Goal: Complete application form

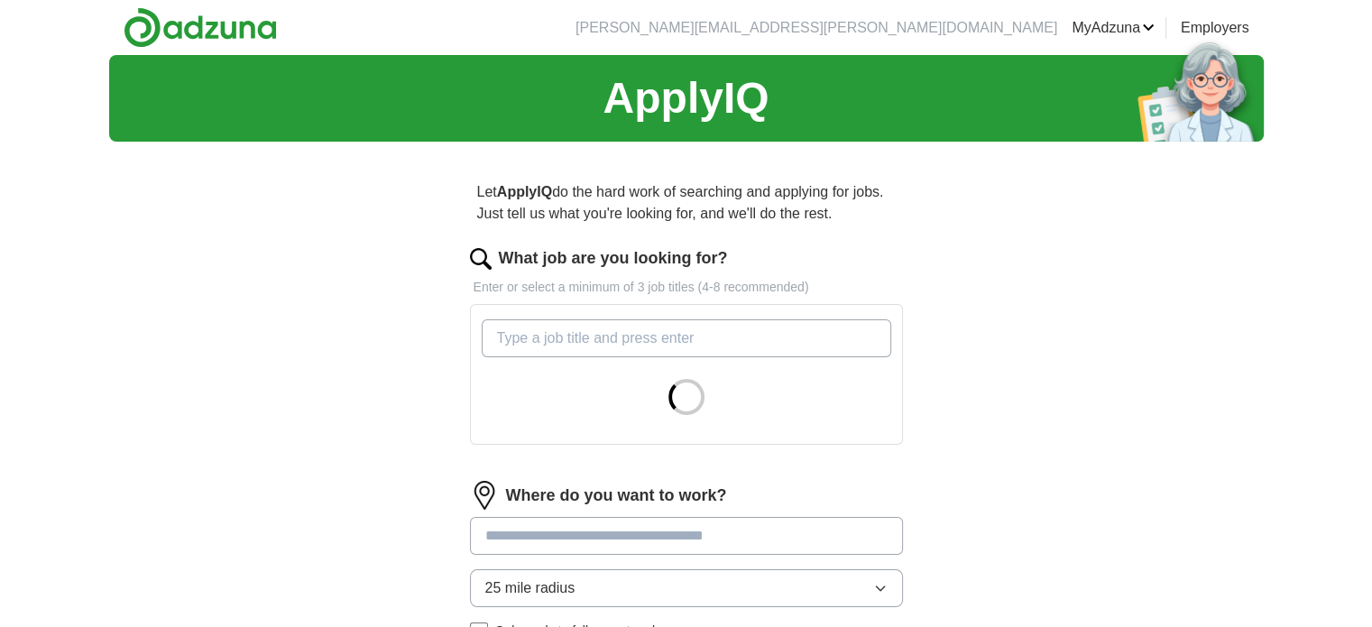
click at [514, 345] on input "What job are you looking for?" at bounding box center [687, 338] width 410 height 38
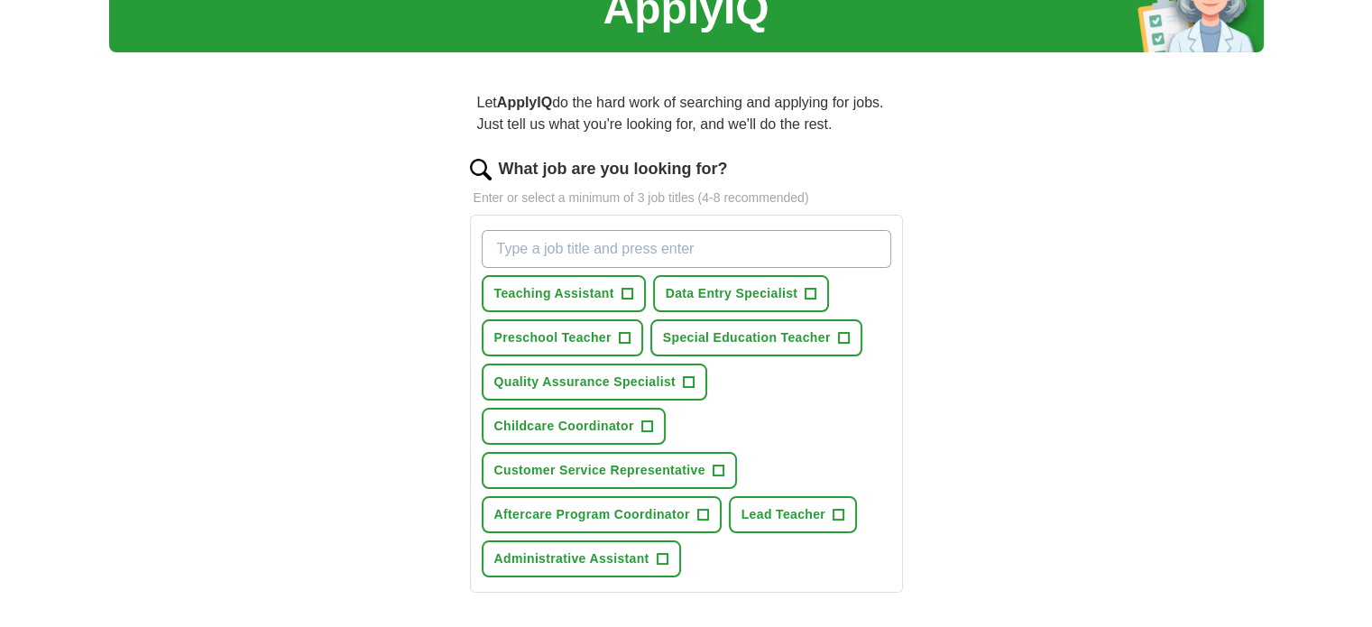
scroll to position [90, 0]
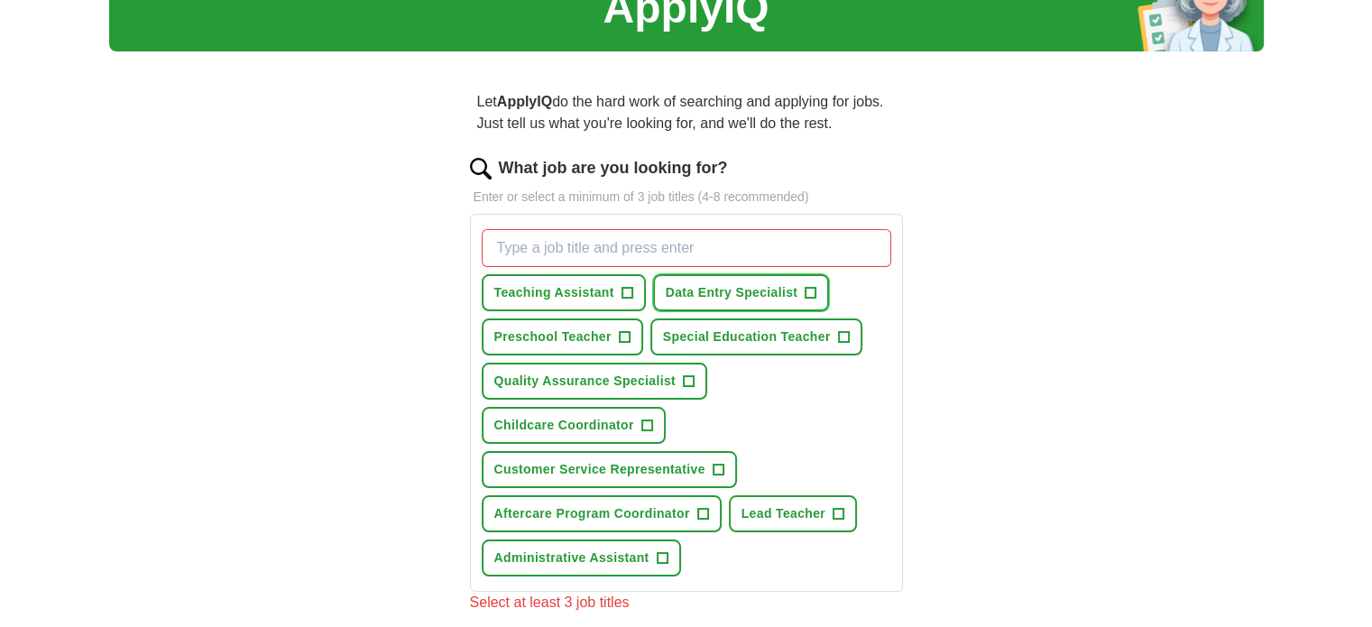
click at [735, 287] on span "Data Entry Specialist" at bounding box center [732, 292] width 133 height 19
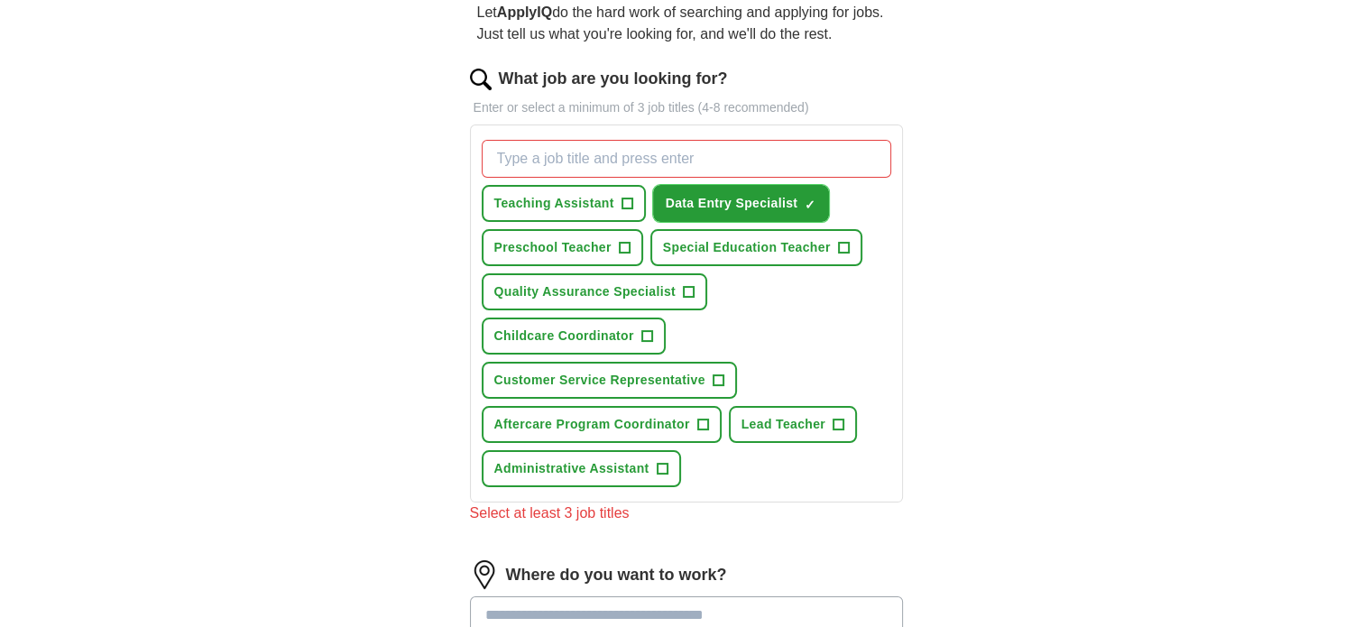
scroll to position [180, 0]
click at [665, 380] on span "Customer Service Representative" at bounding box center [599, 379] width 211 height 19
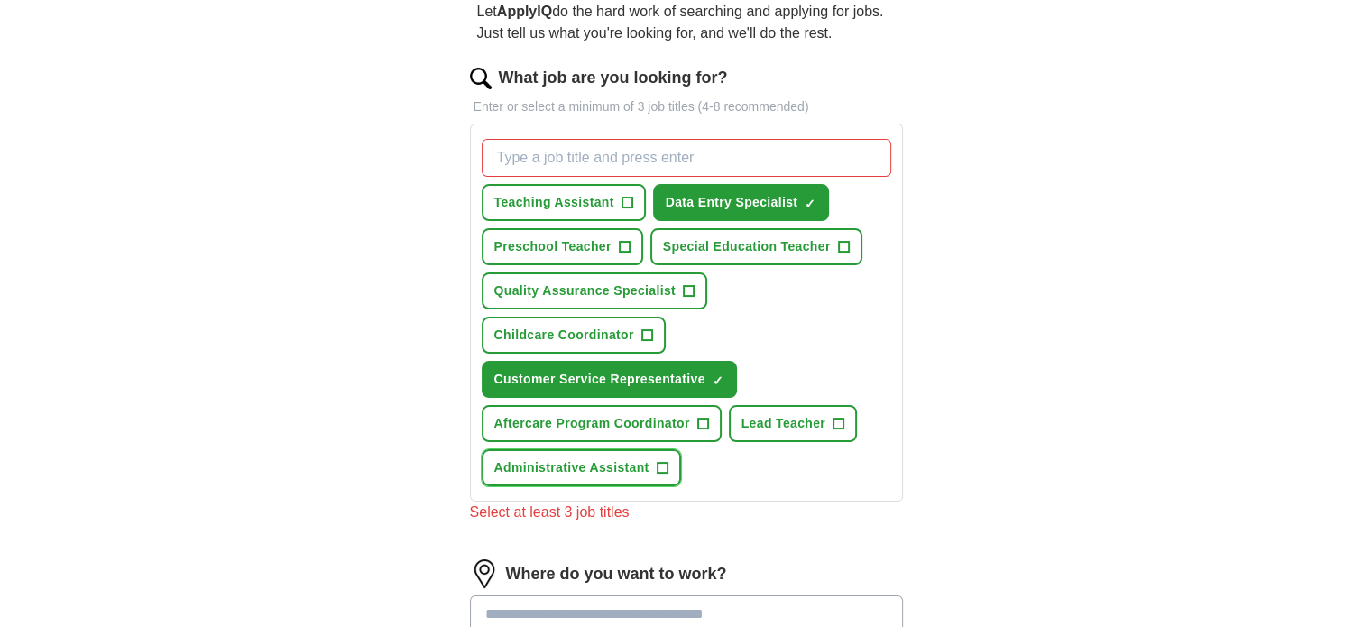
click at [633, 465] on span "Administrative Assistant" at bounding box center [571, 467] width 155 height 19
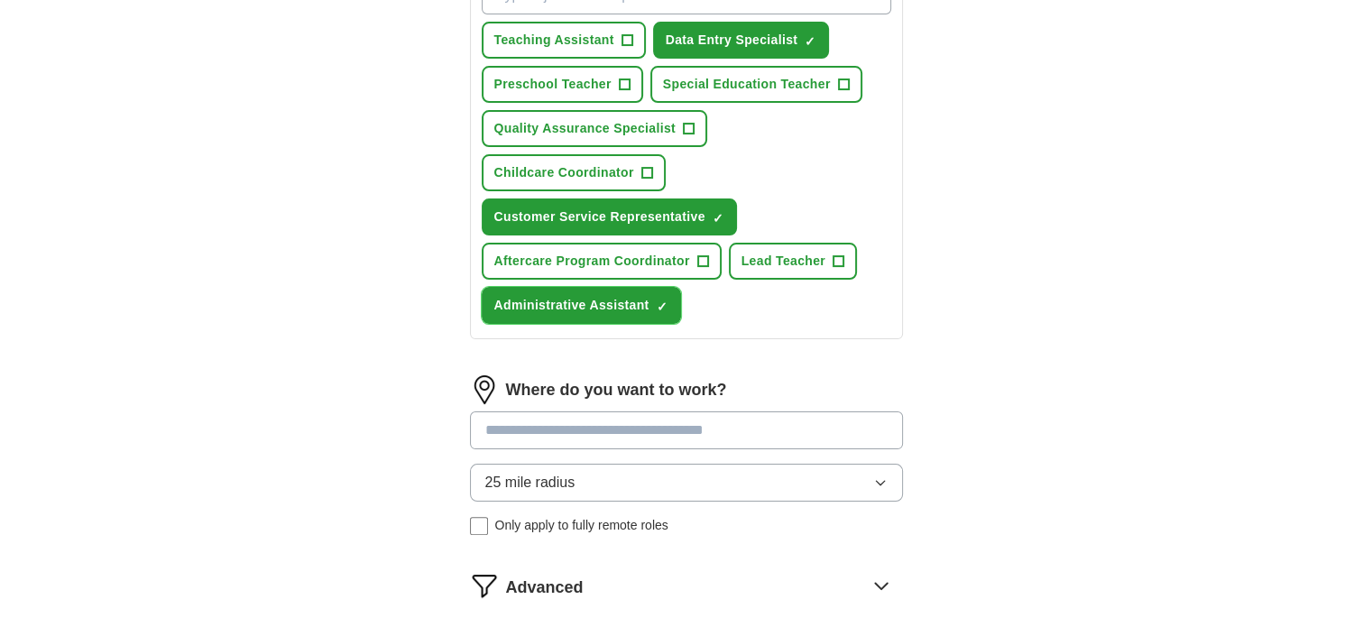
scroll to position [361, 0]
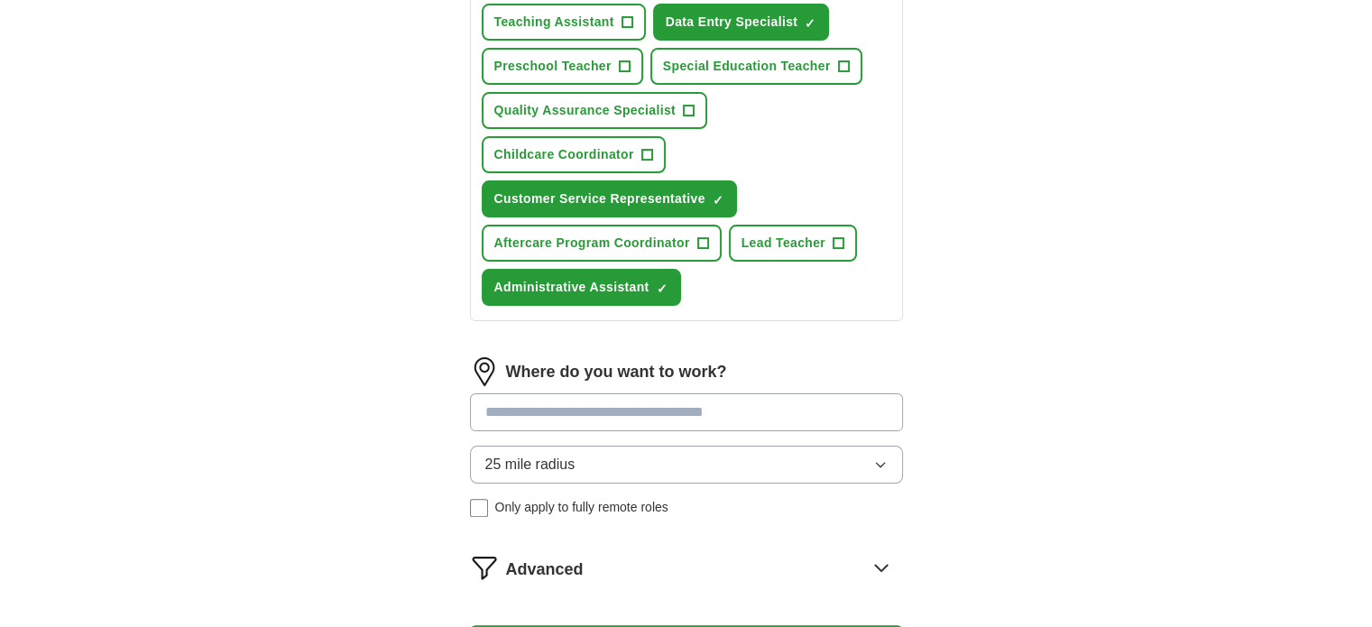
click at [611, 411] on input at bounding box center [686, 412] width 433 height 38
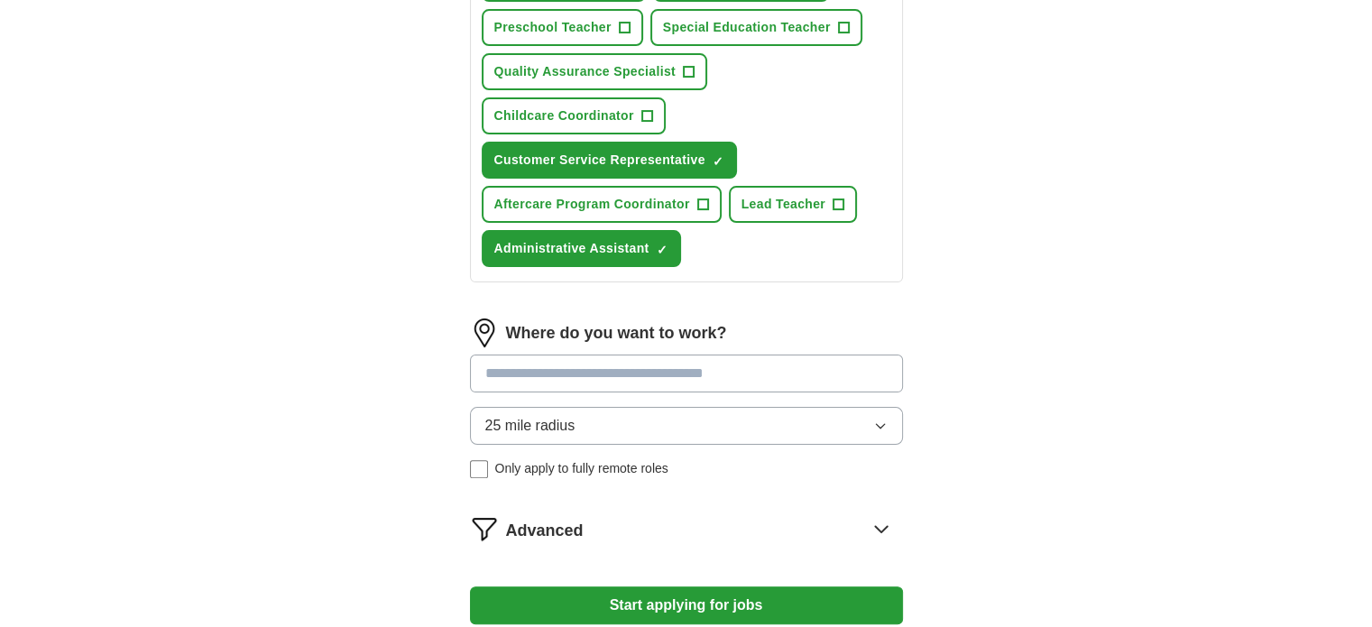
scroll to position [451, 0]
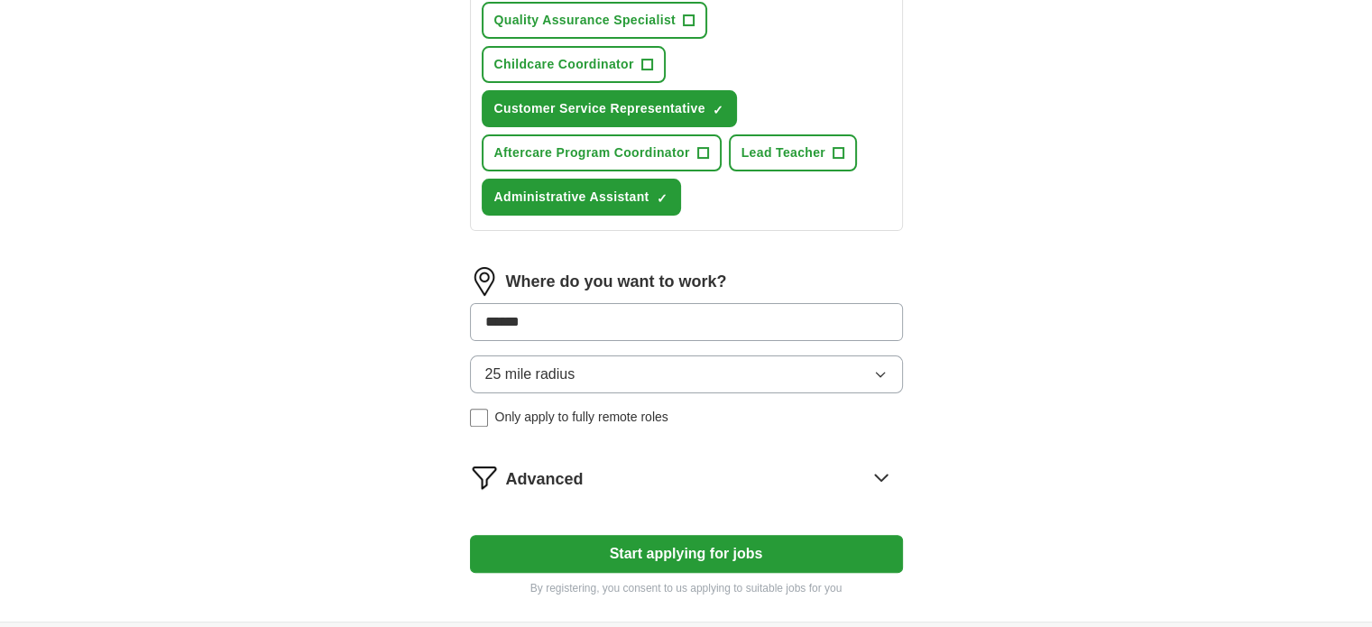
click at [366, 438] on div "ApplyIQ Let ApplyIQ do the hard work of searching and applying for jobs. Just t…" at bounding box center [686, 113] width 1155 height 1018
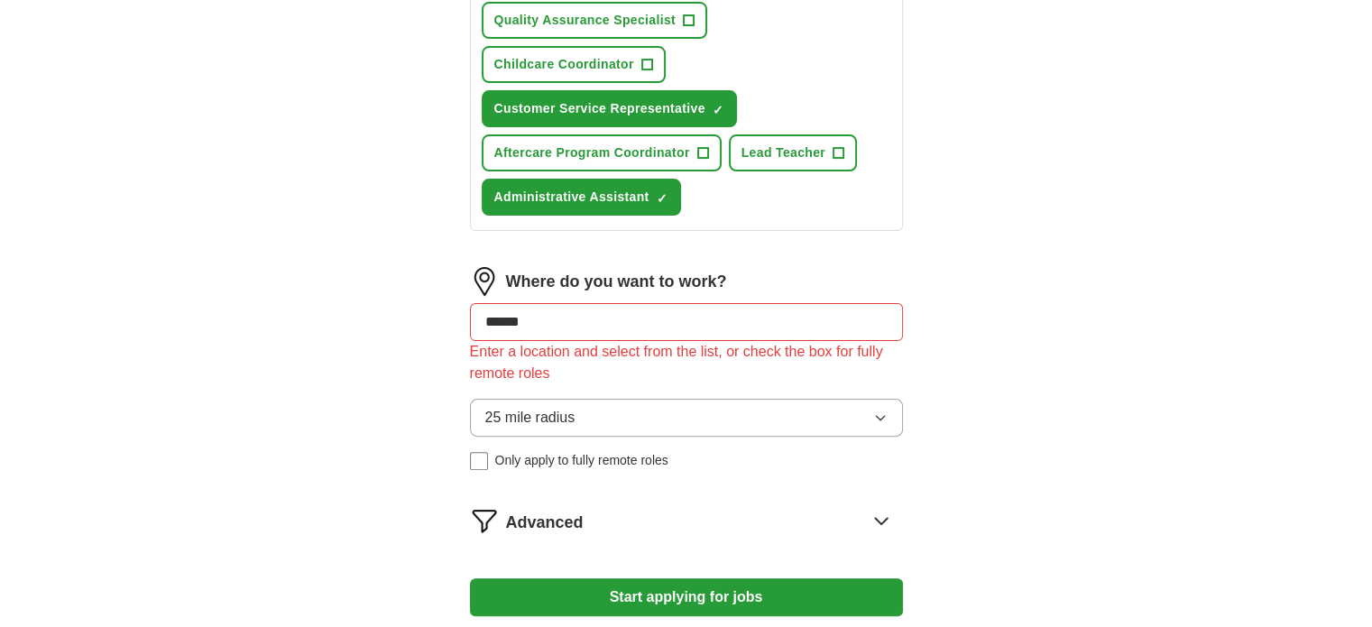
click at [571, 321] on input "******" at bounding box center [686, 322] width 433 height 38
type input "*"
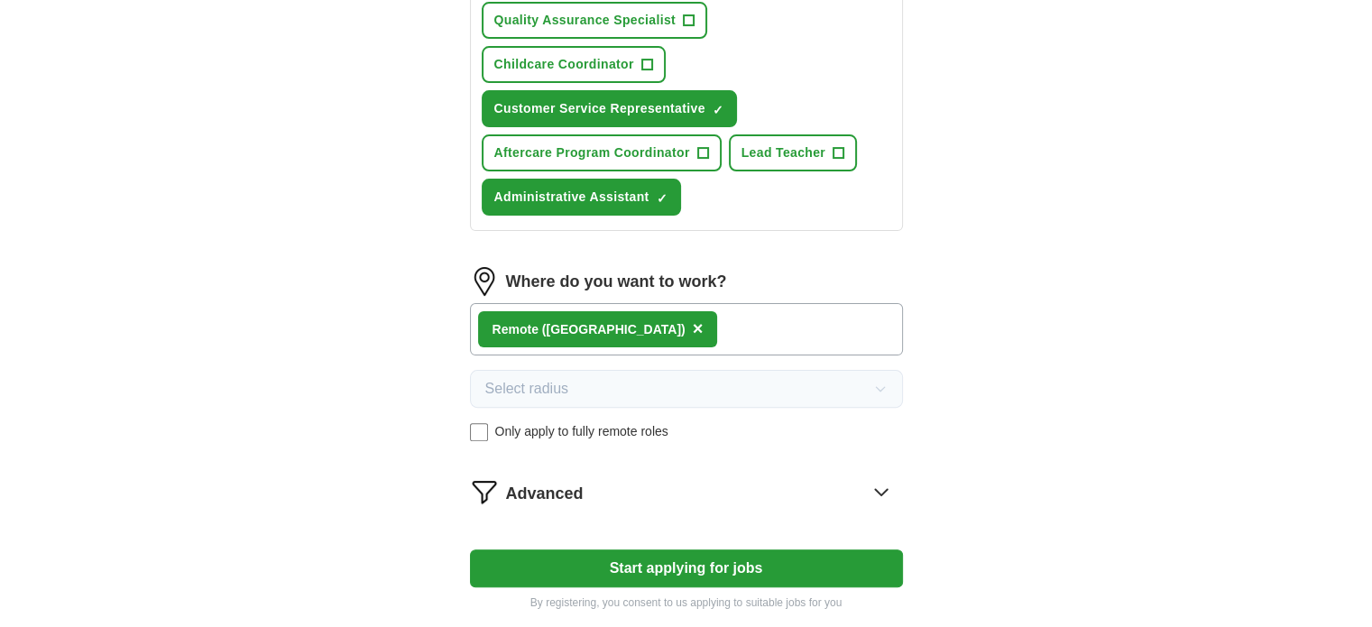
click at [660, 558] on button "Start applying for jobs" at bounding box center [686, 569] width 433 height 38
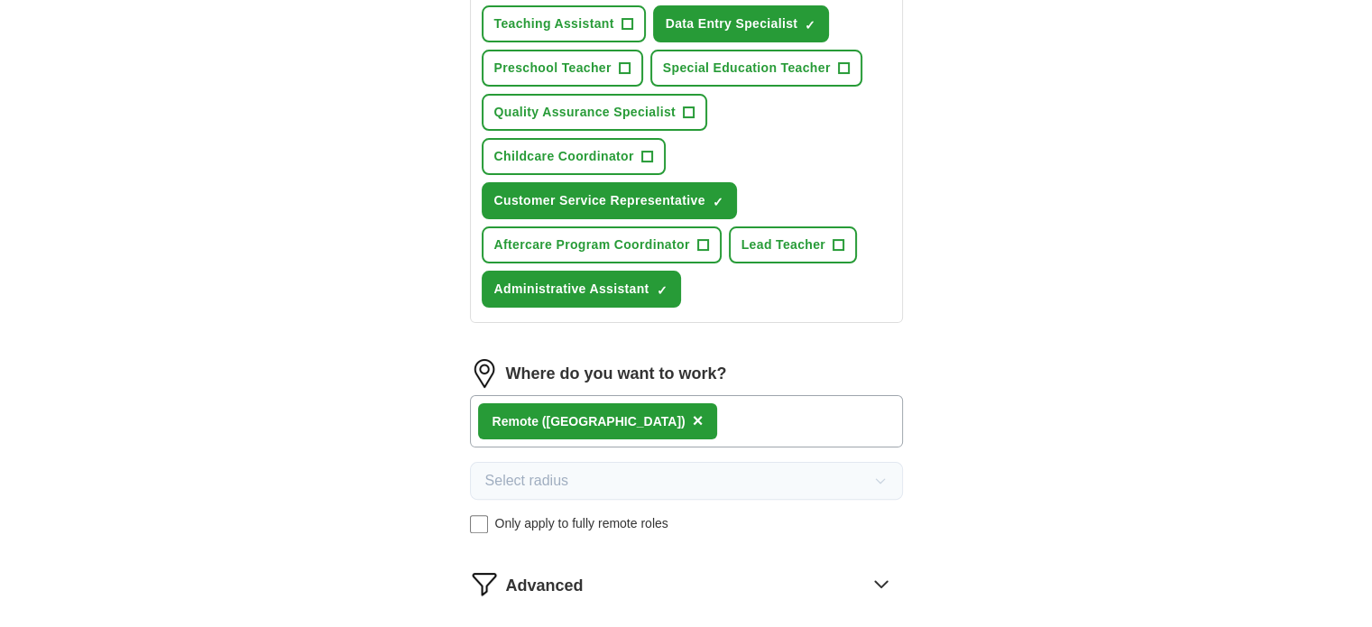
select select "**"
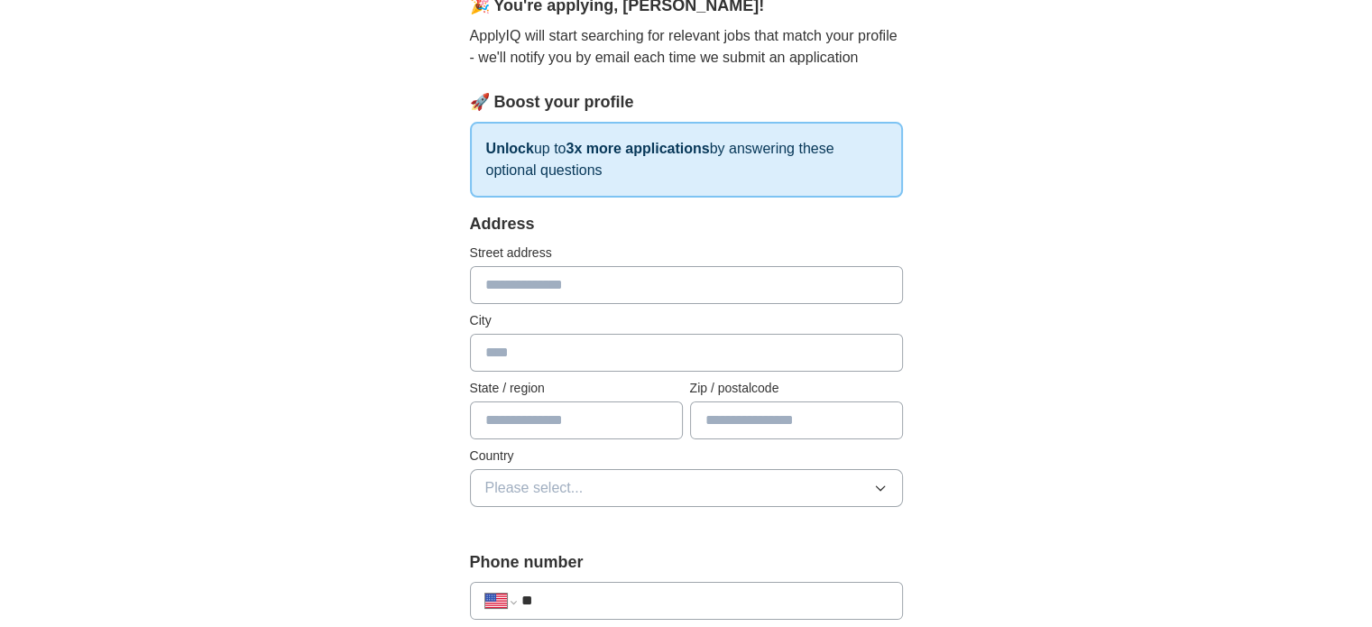
scroll to position [180, 0]
click at [532, 278] on input "text" at bounding box center [686, 285] width 433 height 38
type input "**********"
type input "**"
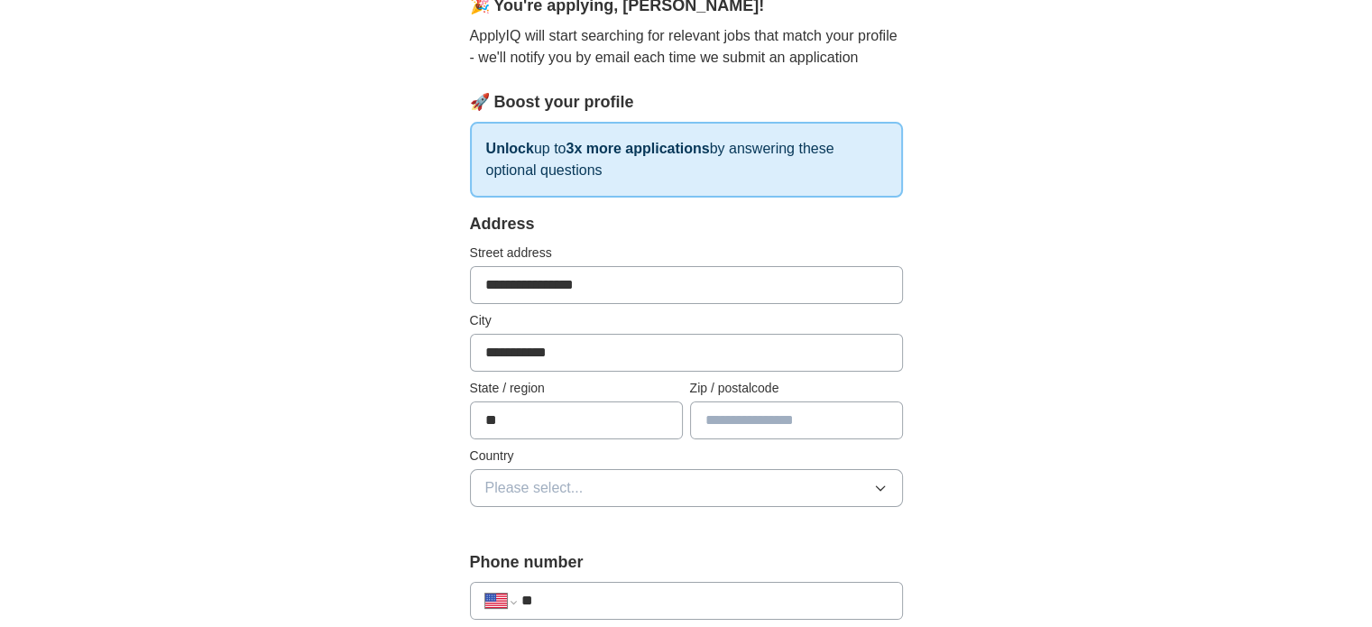
type input "*****"
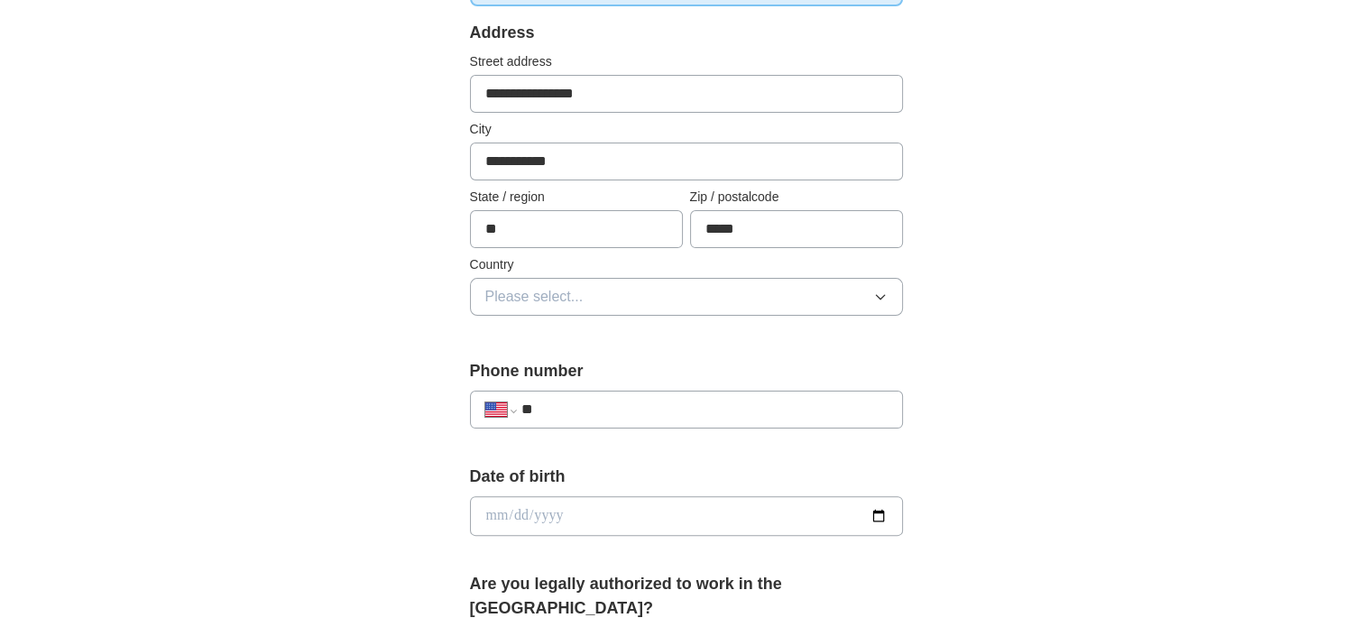
scroll to position [451, 0]
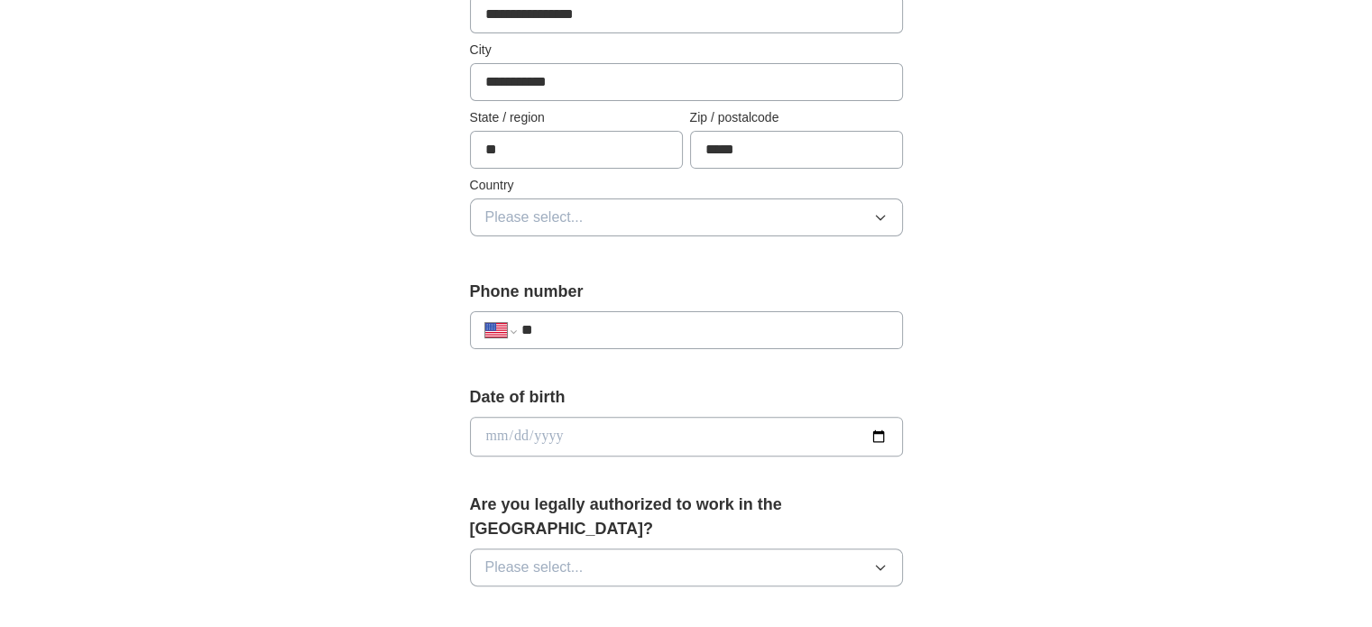
click at [527, 219] on span "Please select..." at bounding box center [534, 218] width 98 height 22
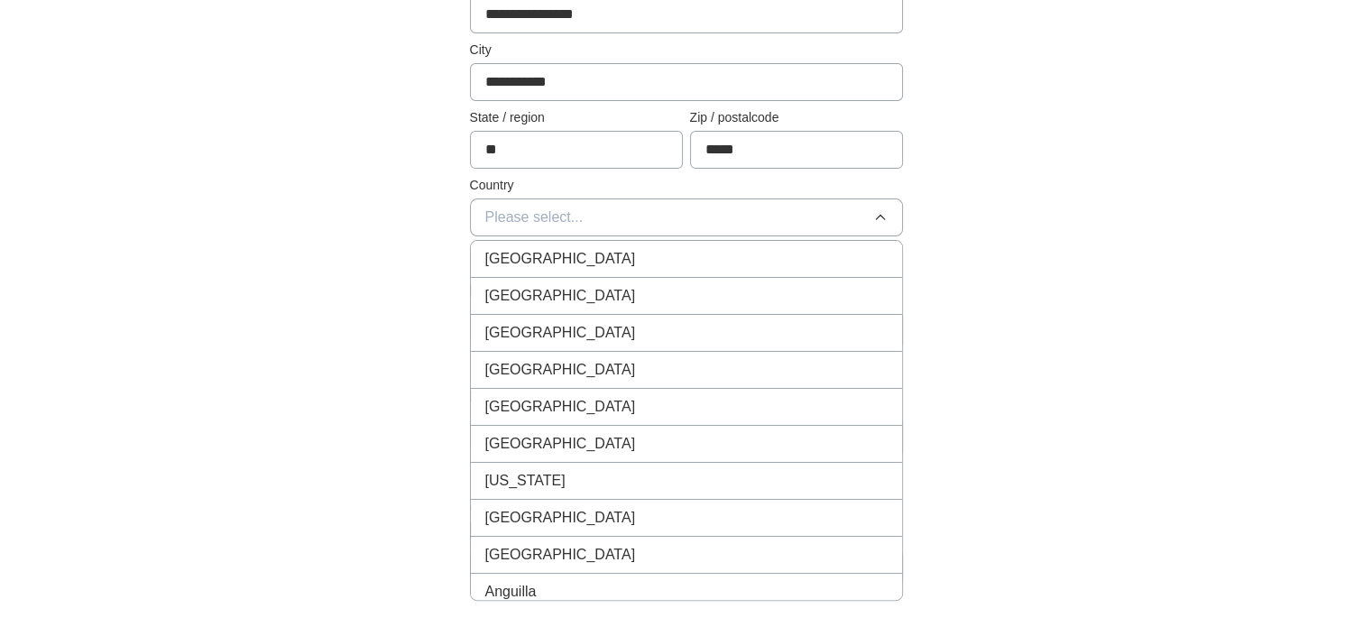
click at [599, 285] on div "United States" at bounding box center [686, 296] width 402 height 22
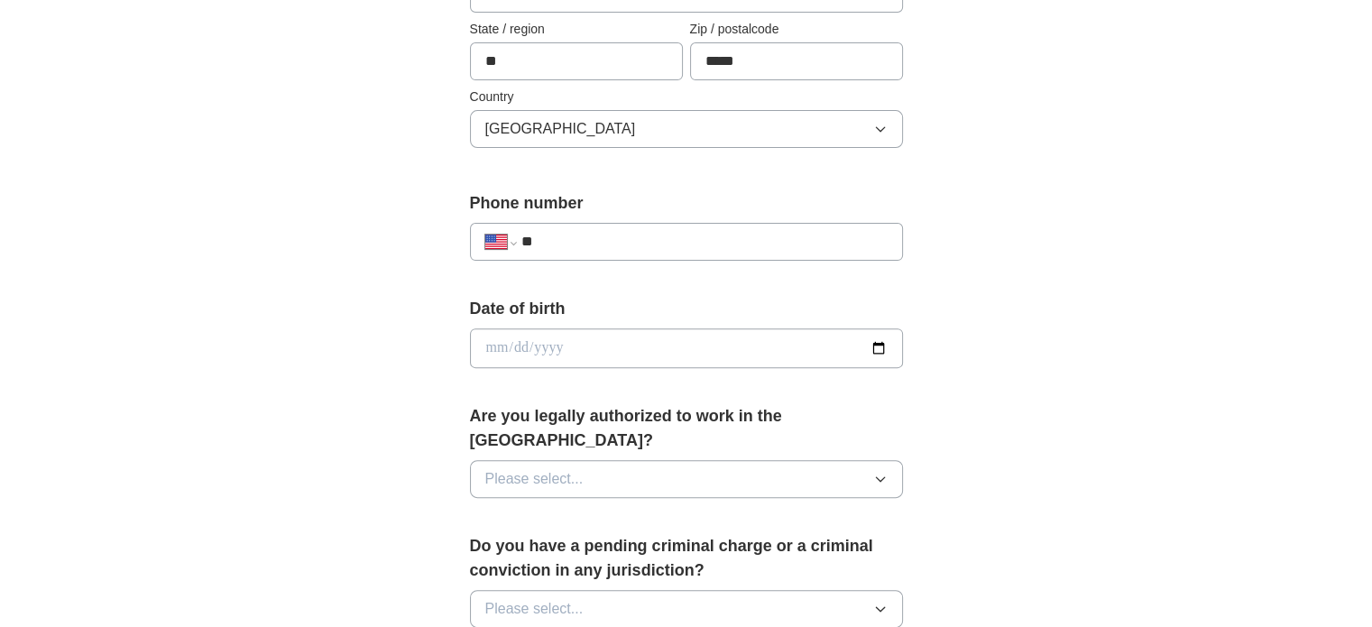
scroll to position [541, 0]
click at [592, 237] on input "**" at bounding box center [704, 240] width 366 height 22
type input "**********"
click at [562, 346] on input "date" at bounding box center [686, 347] width 433 height 40
type input "**********"
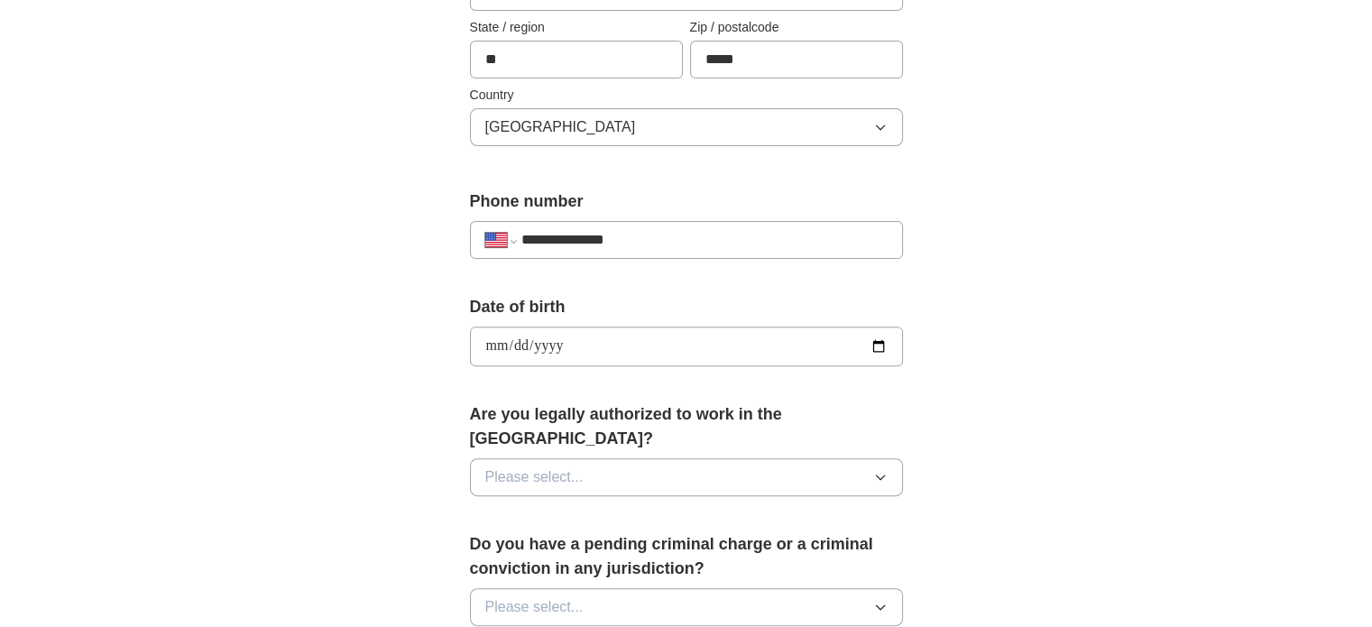
click at [556, 458] on button "Please select..." at bounding box center [686, 477] width 433 height 38
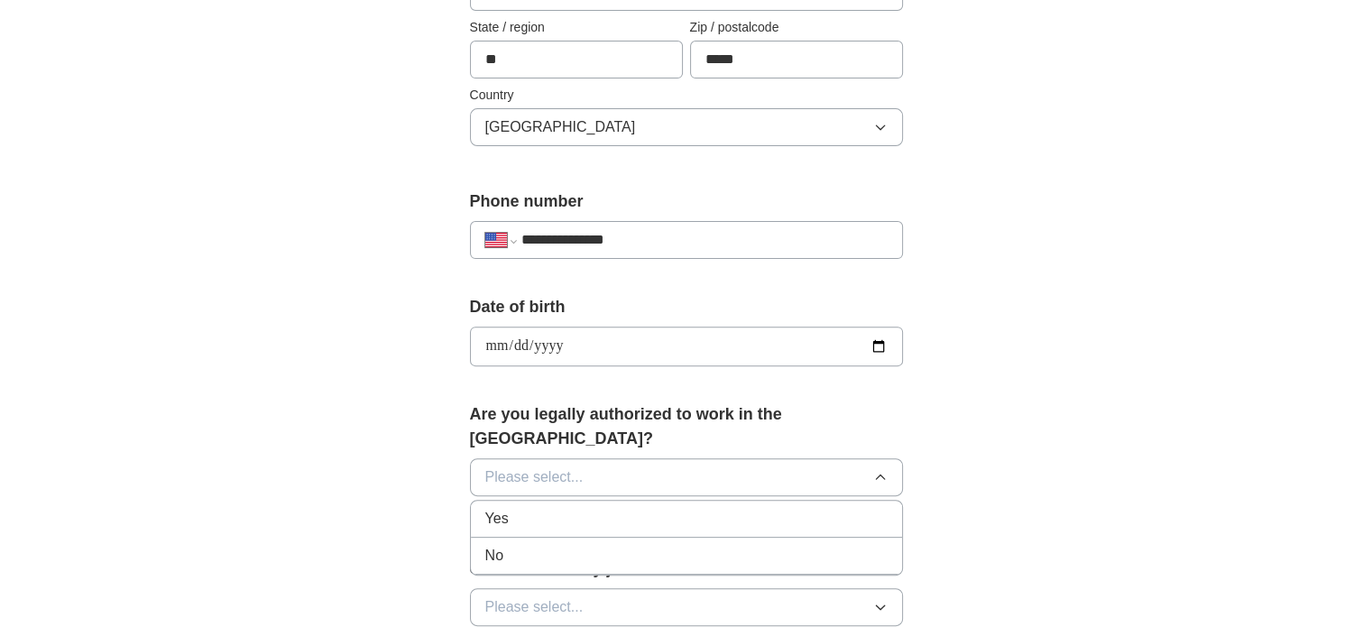
click at [596, 508] on div "Yes" at bounding box center [686, 519] width 402 height 22
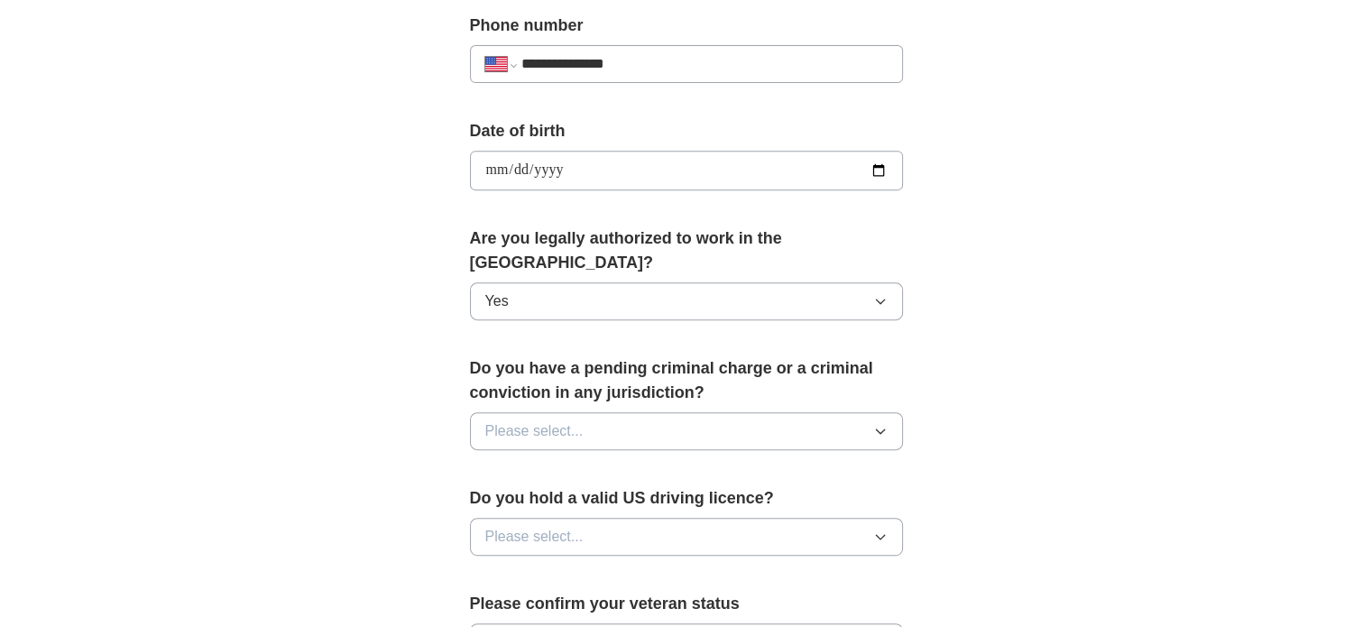
scroll to position [812, 0]
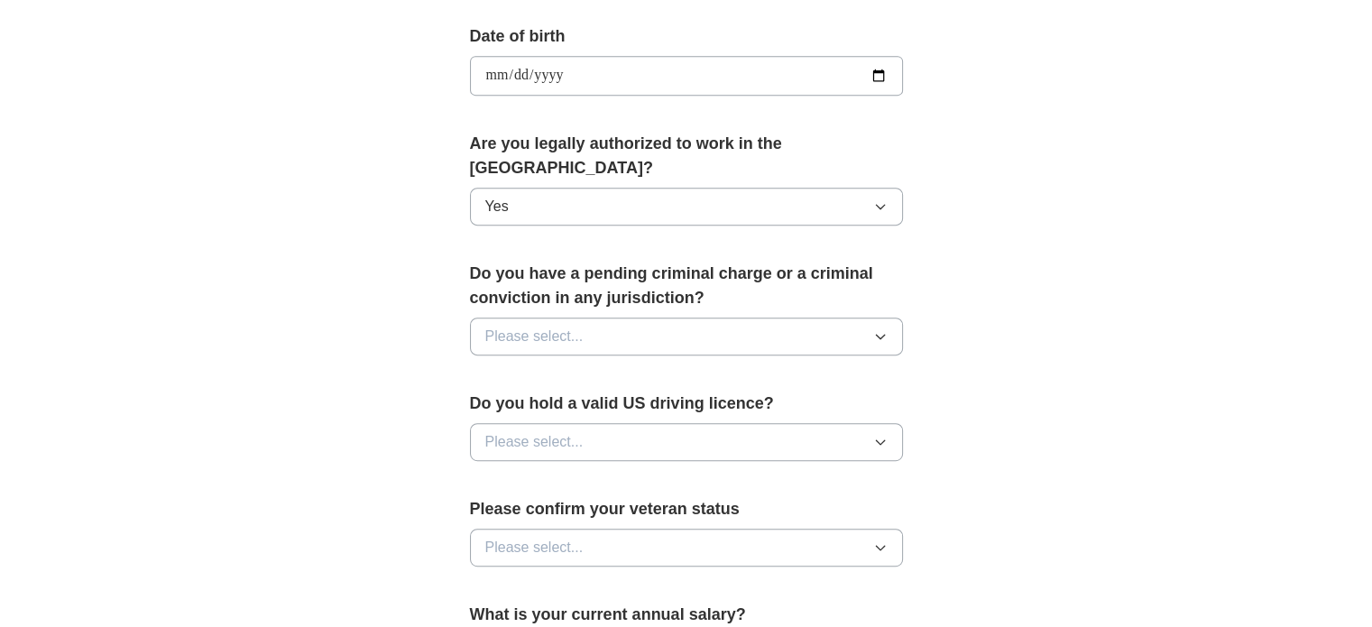
click at [875, 329] on icon "button" at bounding box center [880, 336] width 14 height 14
click at [521, 404] on div "No" at bounding box center [686, 415] width 402 height 22
click at [885, 435] on icon "button" at bounding box center [880, 442] width 14 height 14
click at [598, 473] on div "Yes" at bounding box center [686, 484] width 402 height 22
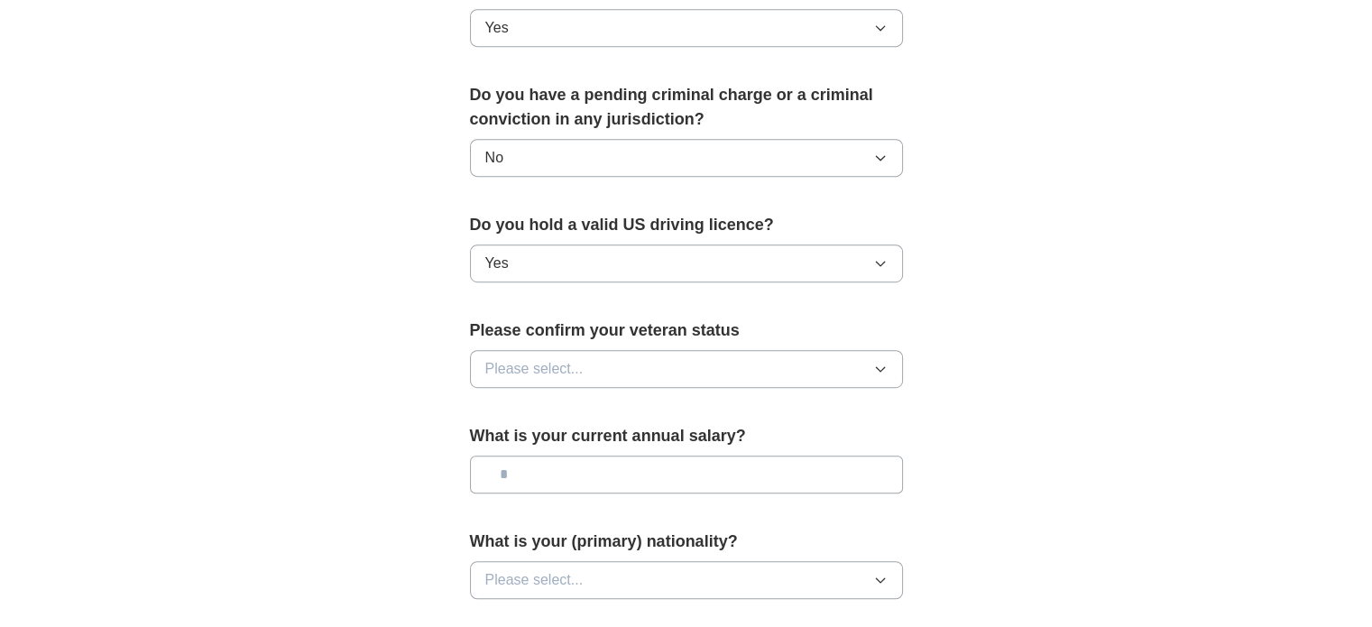
scroll to position [993, 0]
click at [886, 360] on icon "button" at bounding box center [880, 367] width 14 height 14
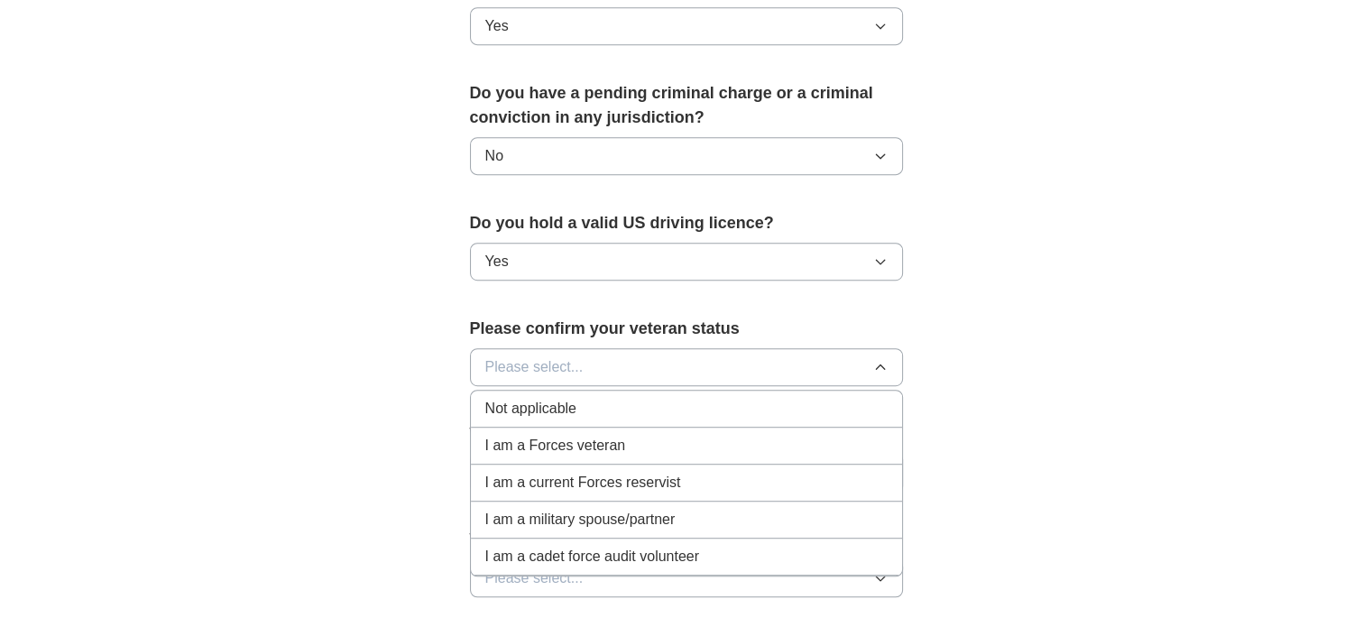
click at [543, 398] on span "Not applicable" at bounding box center [530, 409] width 91 height 22
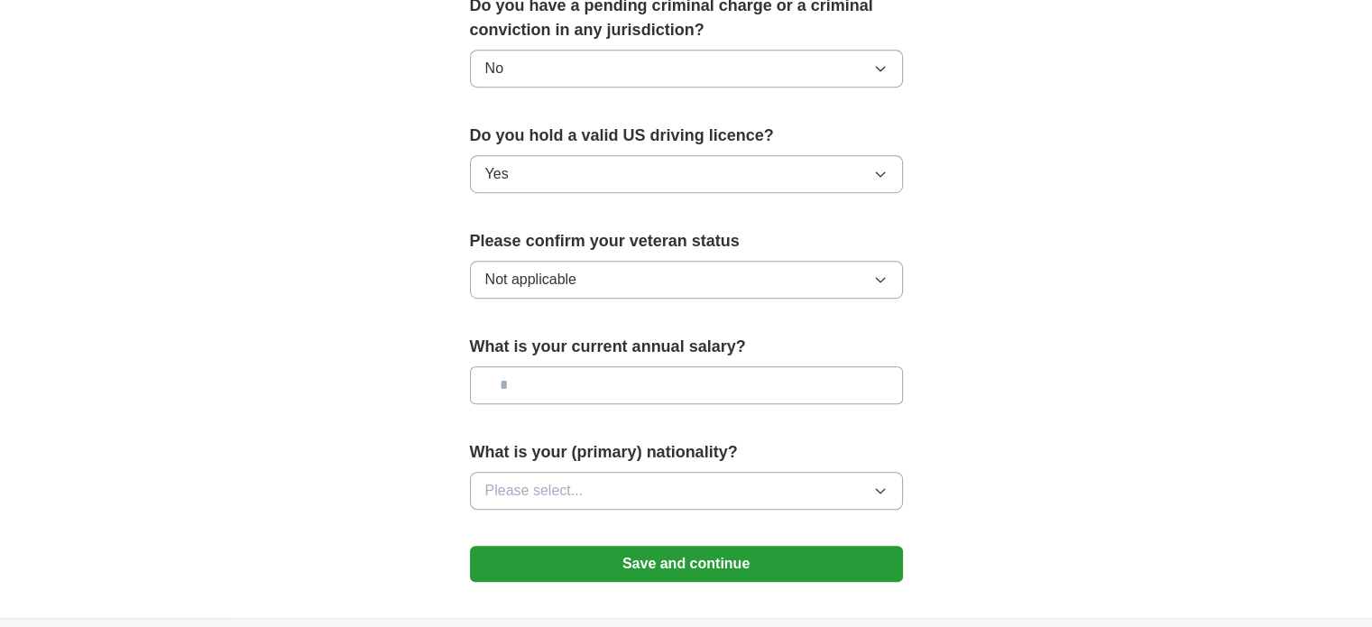
scroll to position [1083, 0]
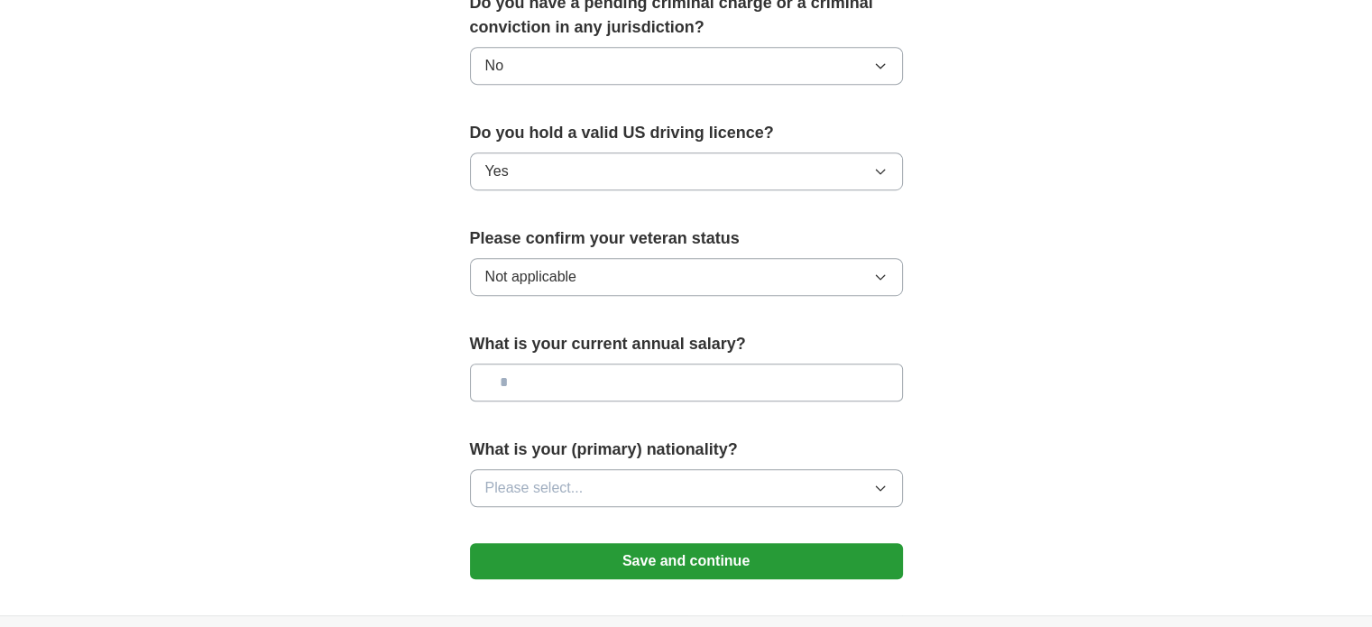
click at [559, 364] on input "text" at bounding box center [686, 383] width 433 height 38
click at [884, 469] on button "Please select..." at bounding box center [686, 488] width 433 height 38
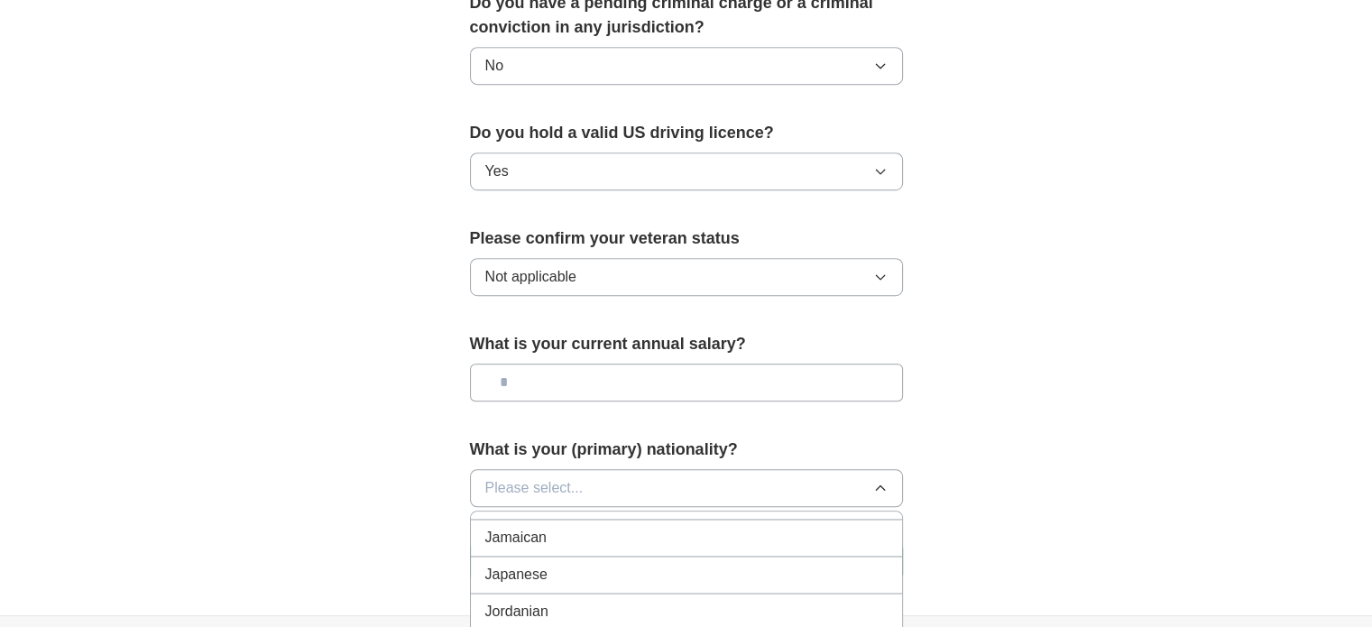
scroll to position [3248, 0]
click at [540, 563] on span "Japanese" at bounding box center [516, 574] width 62 height 22
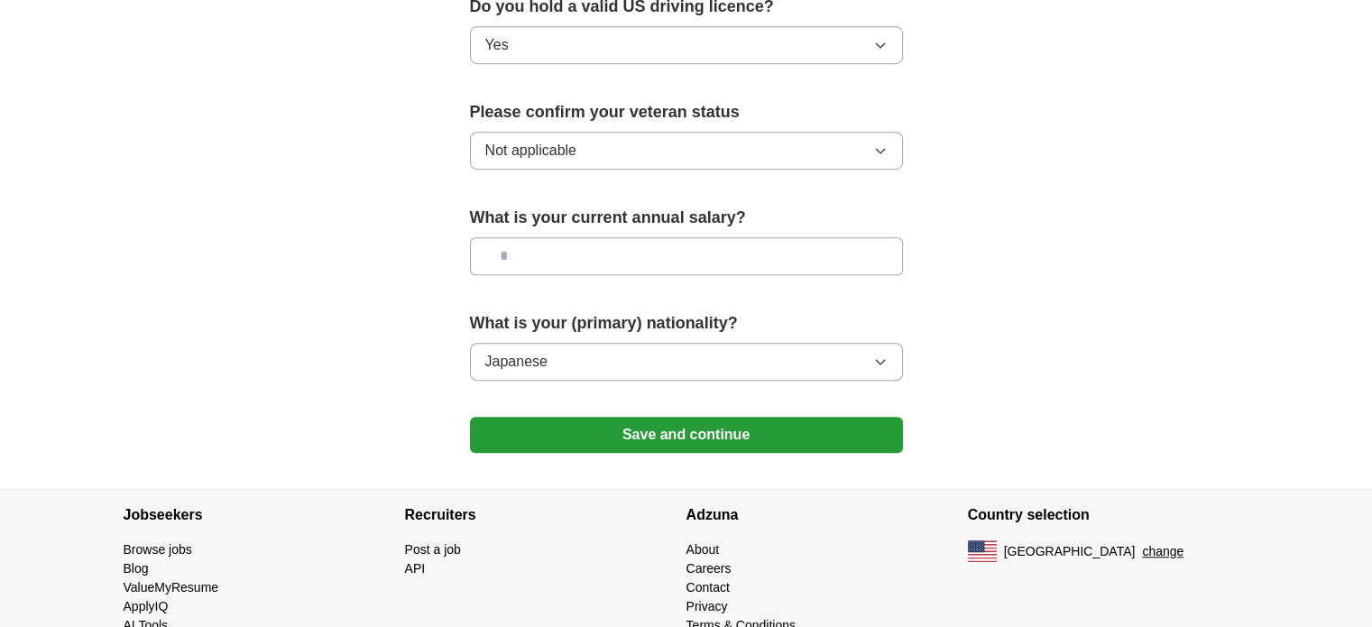
scroll to position [1224, 0]
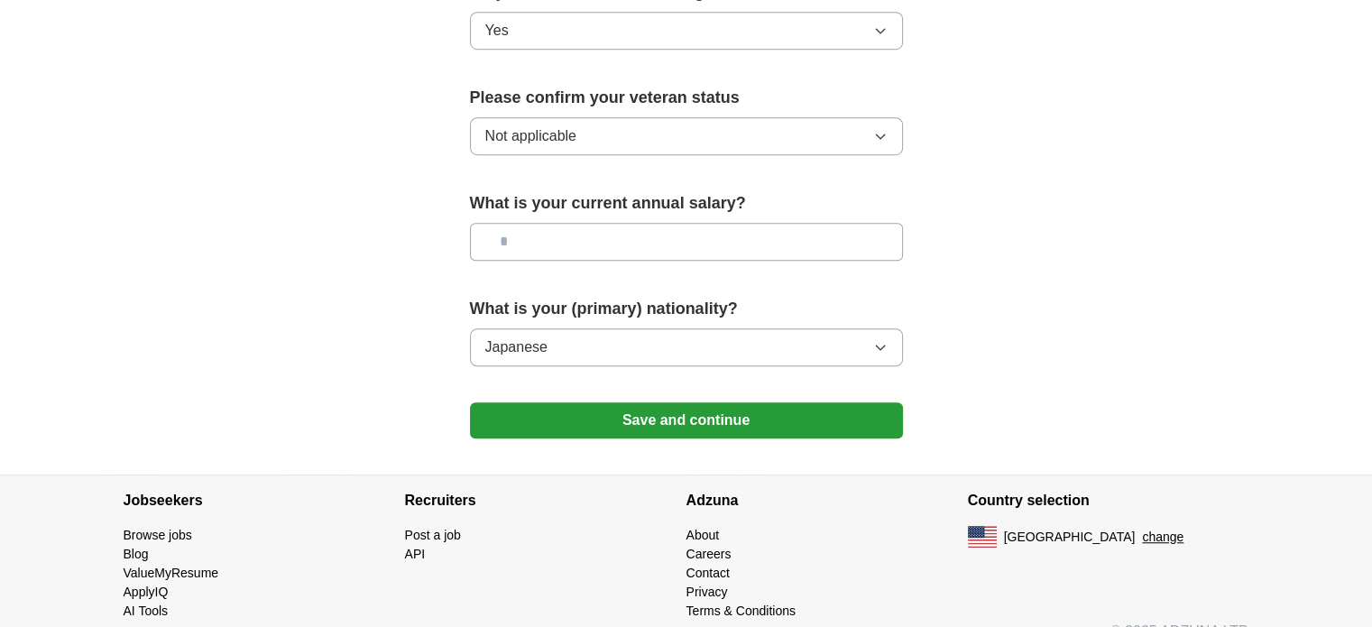
click at [513, 223] on input "text" at bounding box center [686, 242] width 433 height 38
click at [674, 402] on button "Save and continue" at bounding box center [686, 420] width 433 height 36
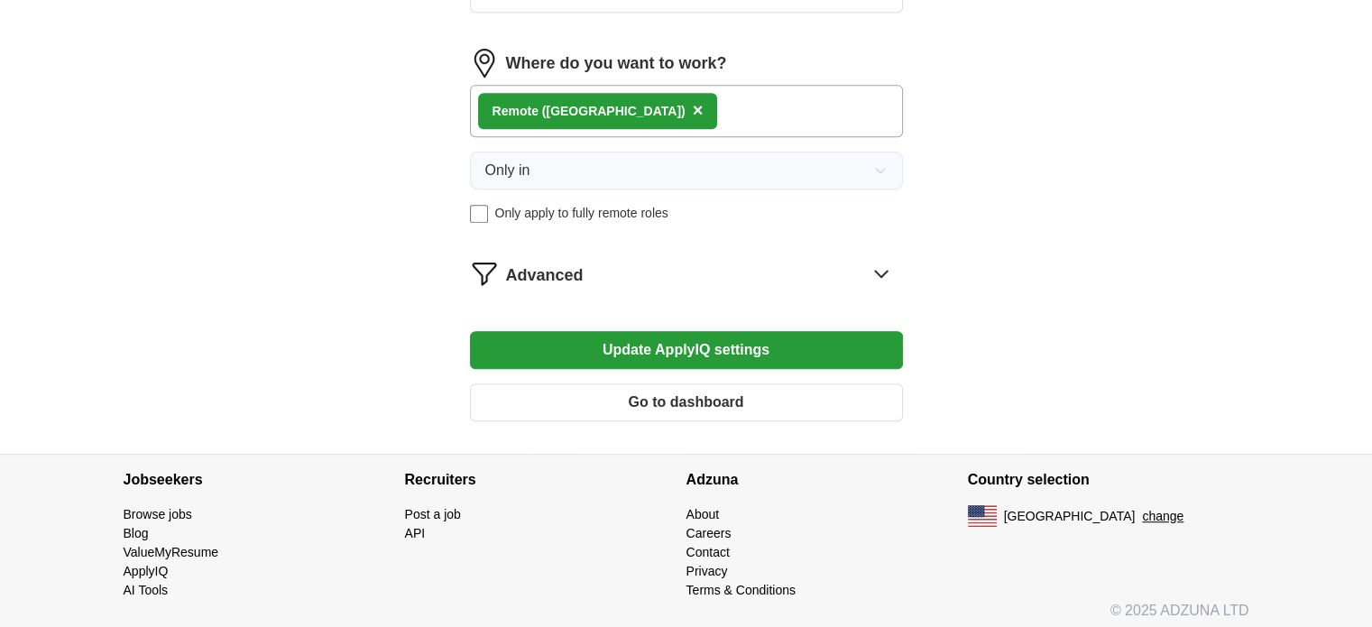
scroll to position [986, 0]
click at [819, 353] on button "Update ApplyIQ settings" at bounding box center [686, 349] width 433 height 38
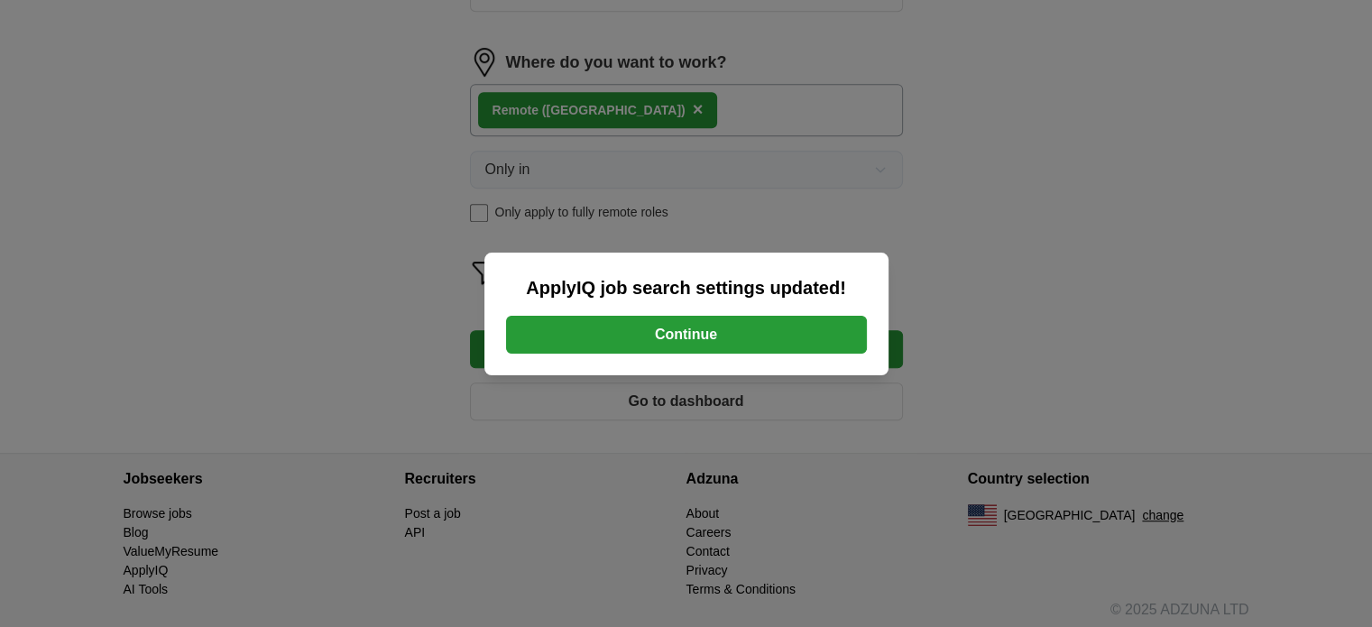
click at [684, 343] on button "Continue" at bounding box center [686, 335] width 361 height 38
